Goal: Information Seeking & Learning: Understand process/instructions

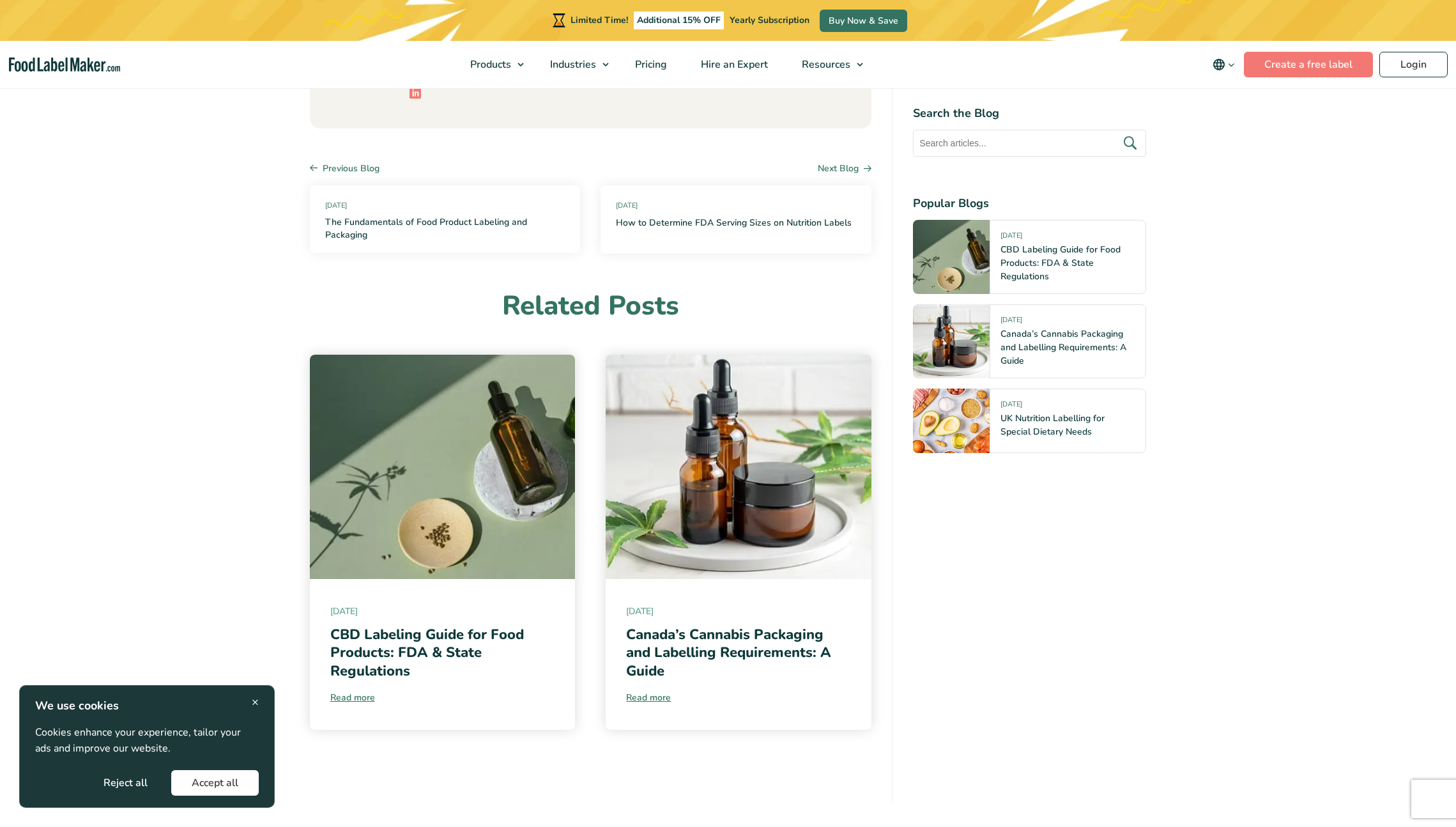
scroll to position [4865, 0]
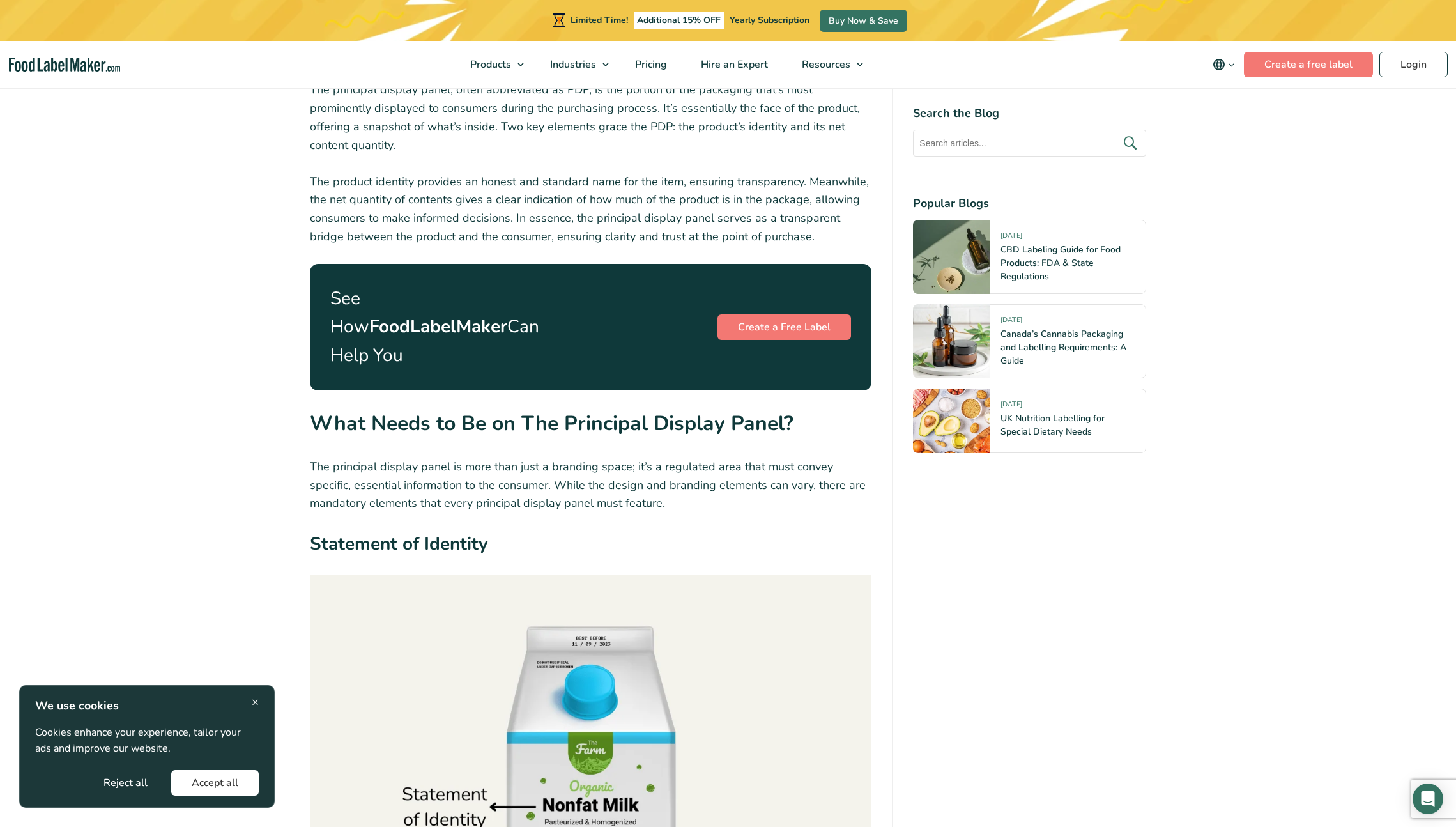
scroll to position [1460, 0]
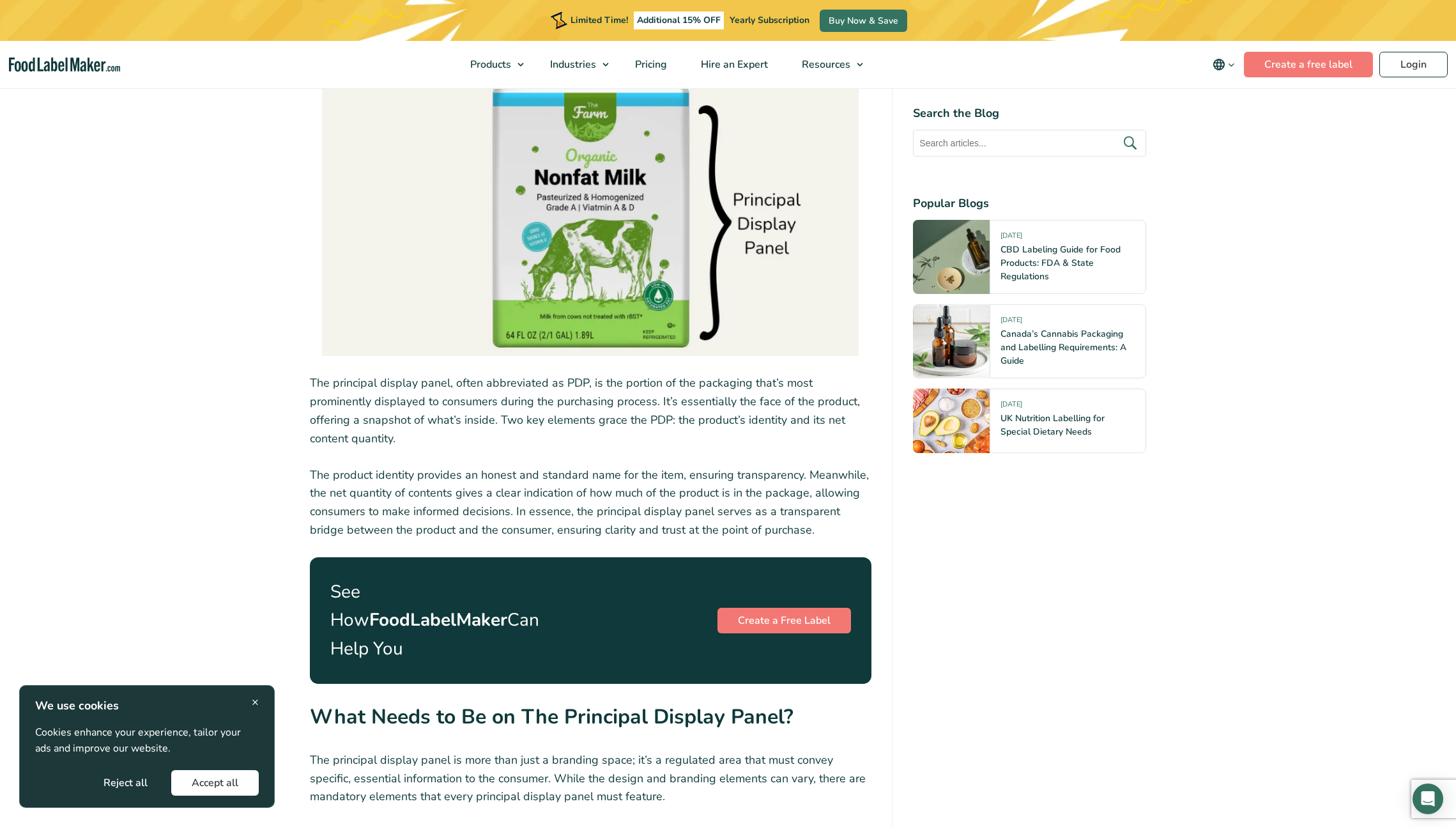
click at [607, 703] on strong "What Needs to Be on The Principal Display Panel?" at bounding box center [552, 717] width 484 height 28
drag, startPoint x: 607, startPoint y: 695, endPoint x: 766, endPoint y: 696, distance: 159.0
click at [766, 703] on strong "What Needs to Be on The Principal Display Panel?" at bounding box center [552, 717] width 484 height 28
copy strong "Principal Display Panel"
